Goal: Task Accomplishment & Management: Use online tool/utility

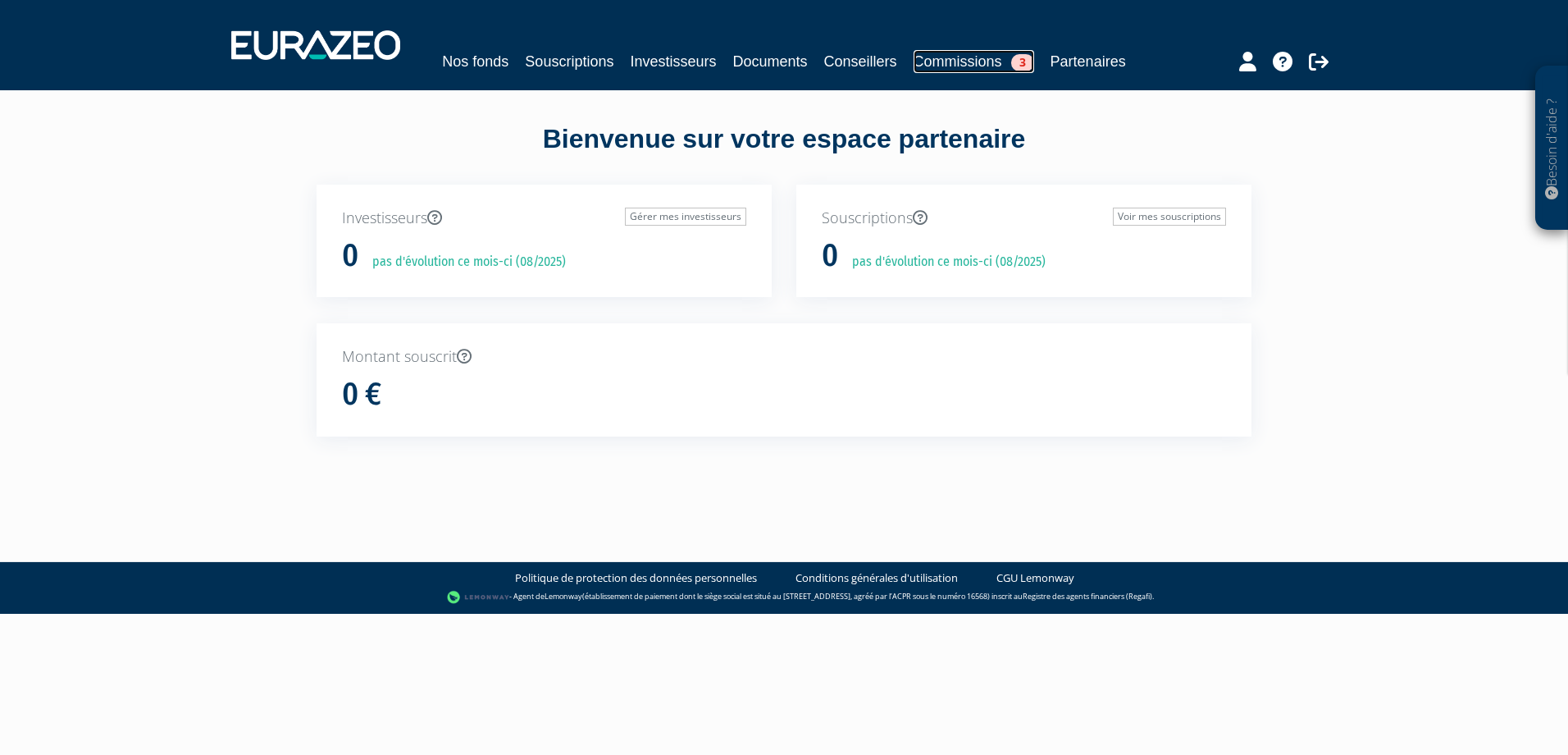
click at [960, 66] on link "Commissions 3" at bounding box center [974, 61] width 120 height 23
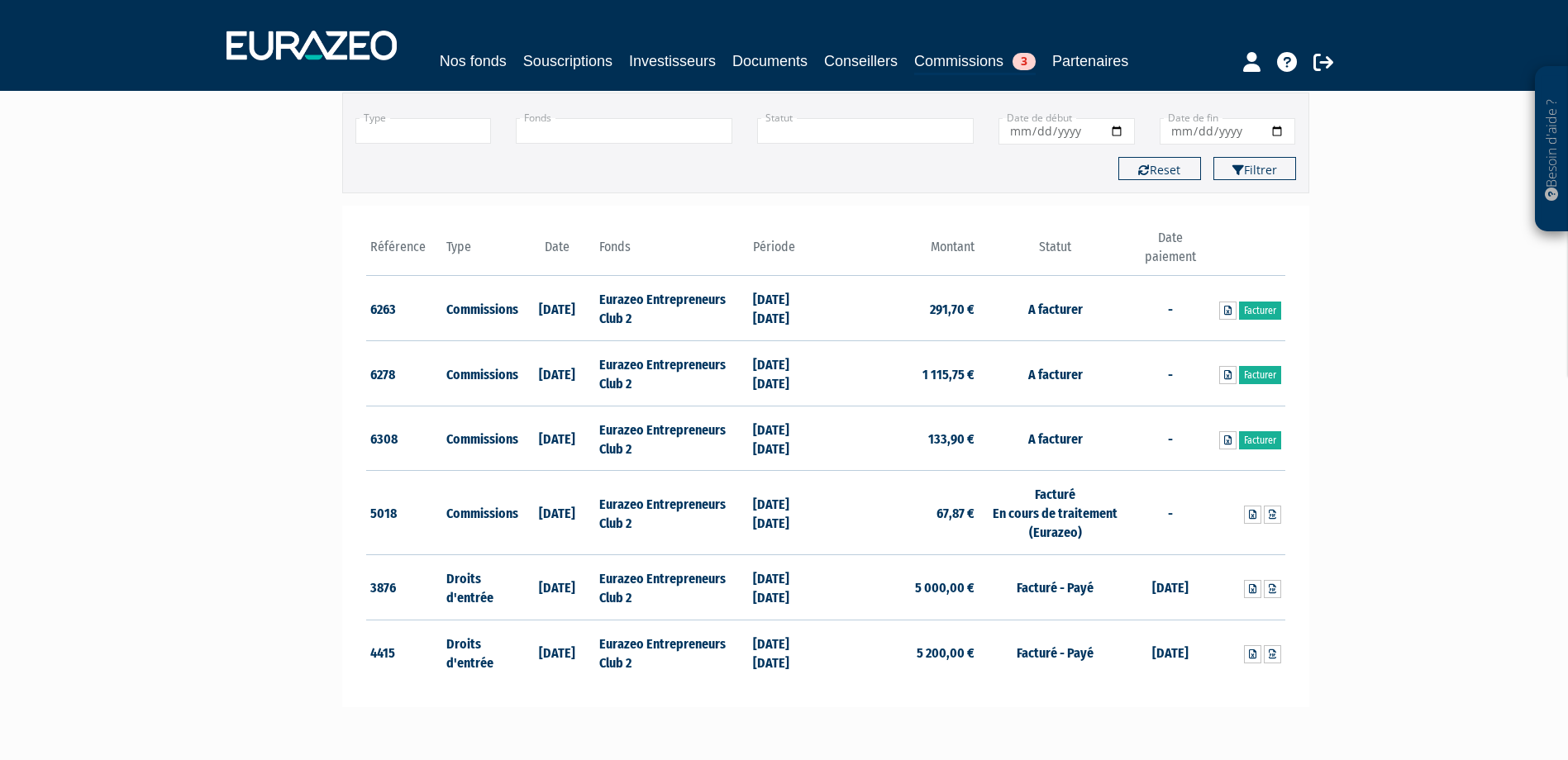
scroll to position [83, 0]
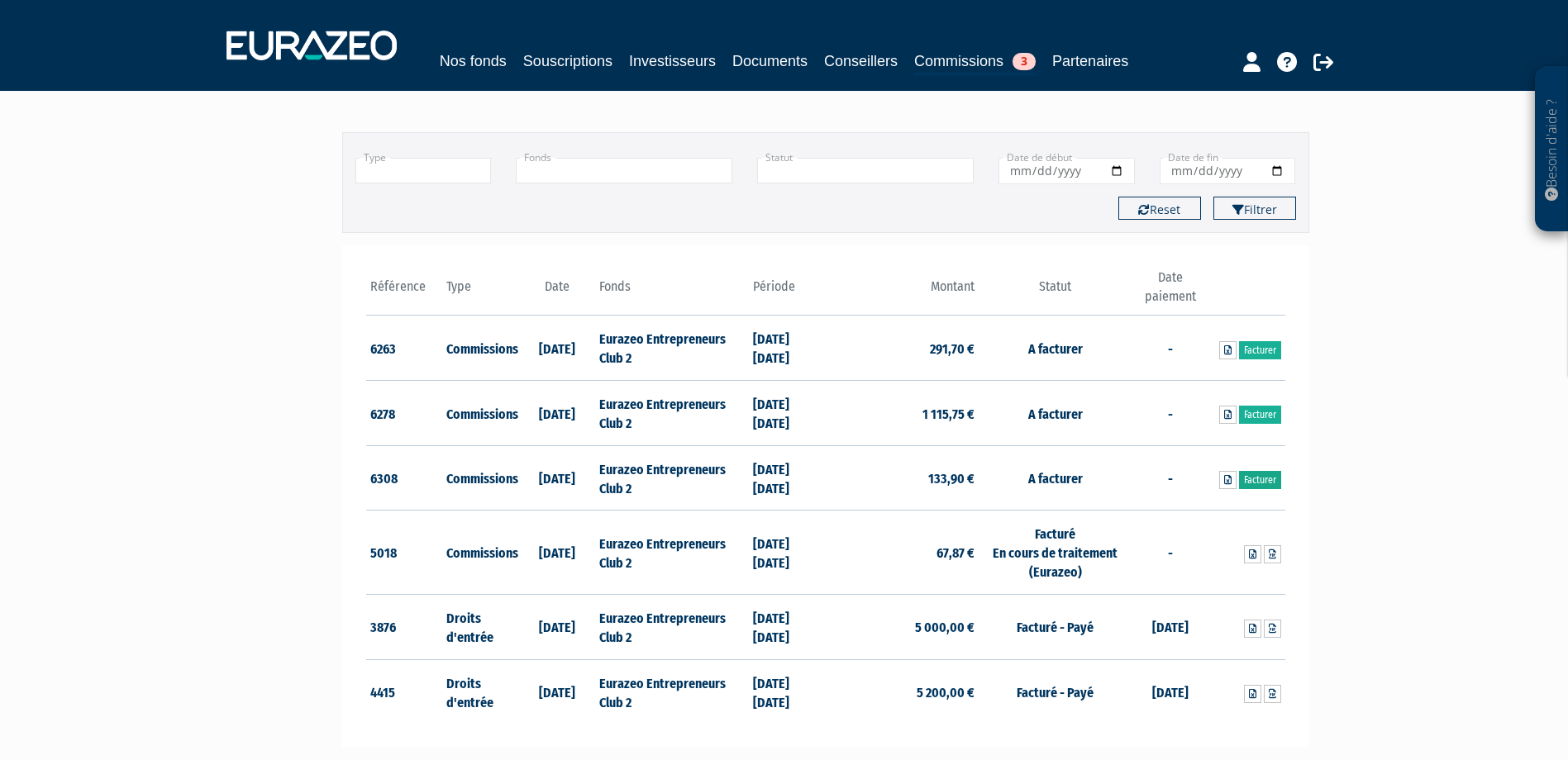
click at [1260, 474] on link "Facturer" at bounding box center [1260, 480] width 42 height 18
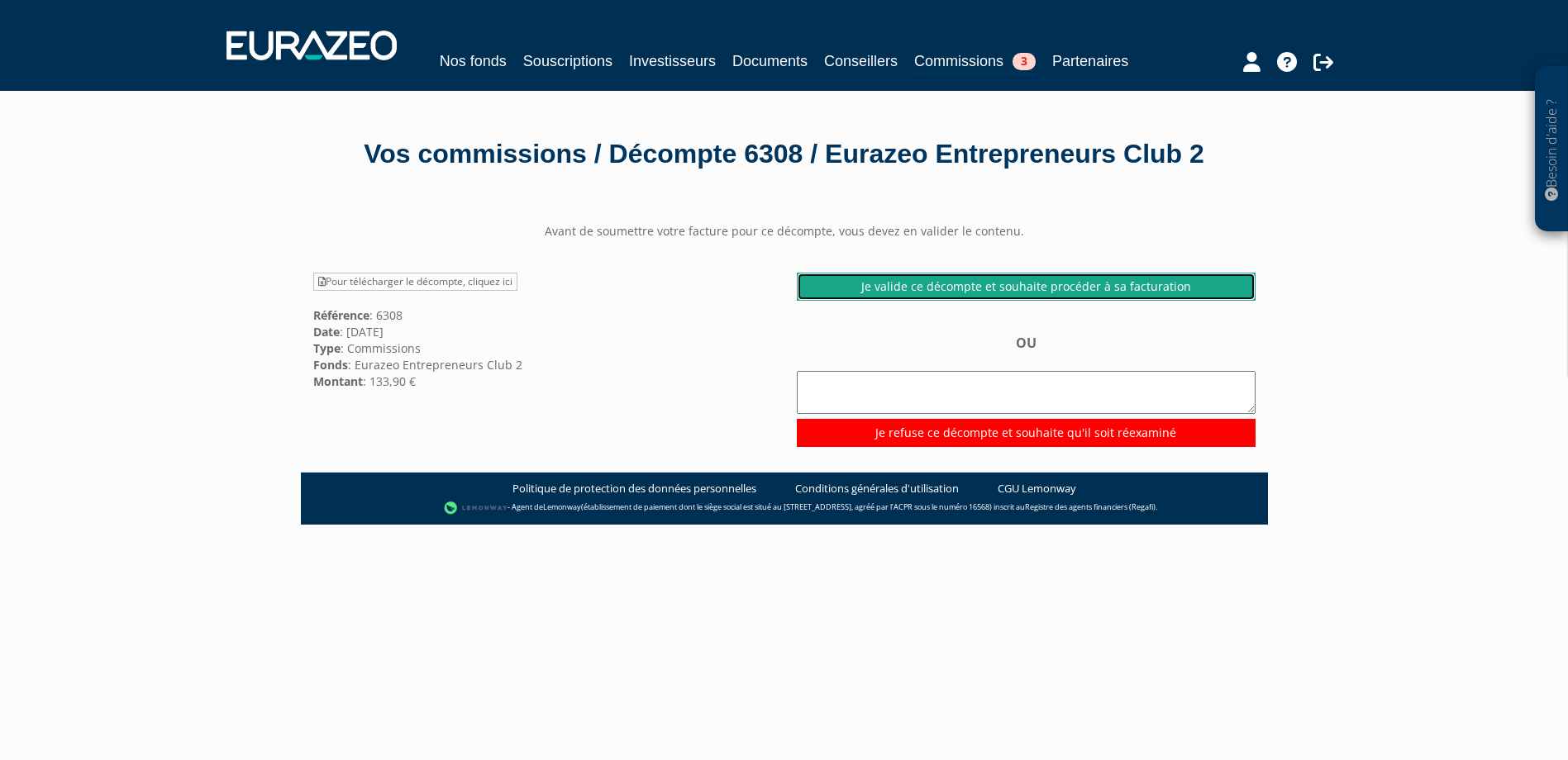
click at [1022, 301] on link "Je valide ce décompte et souhaite procéder à sa facturation" at bounding box center [1026, 286] width 459 height 28
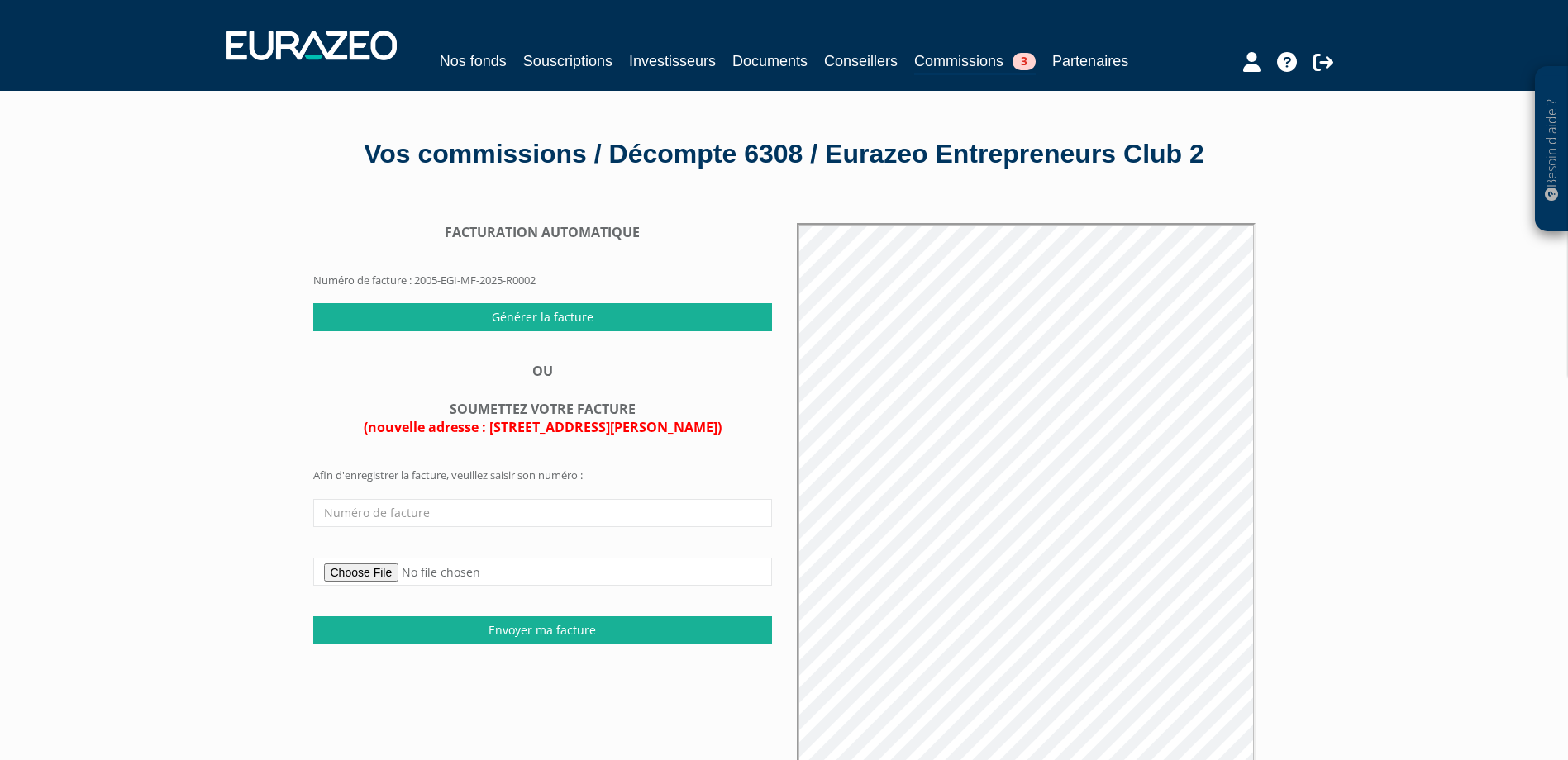
click at [1356, 366] on div "Besoin d'aide ? × J'ai besoin d'aide Si vous avez une question à propos du fonc…" at bounding box center [784, 505] width 1568 height 1011
click at [948, 60] on link "Commissions 3" at bounding box center [974, 62] width 121 height 26
